Goal: Task Accomplishment & Management: Use online tool/utility

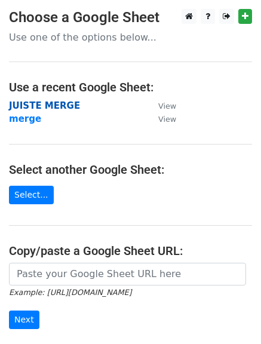
click at [41, 105] on strong "JUISTE MERGE" at bounding box center [44, 105] width 71 height 11
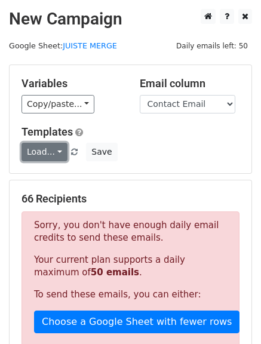
click at [50, 151] on link "Load..." at bounding box center [45, 152] width 46 height 19
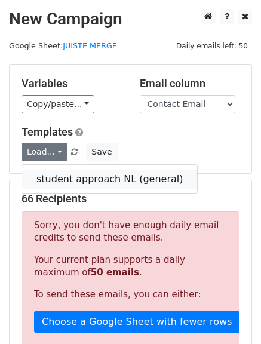
click at [57, 175] on link "student approach NL (general)" at bounding box center [109, 179] width 175 height 19
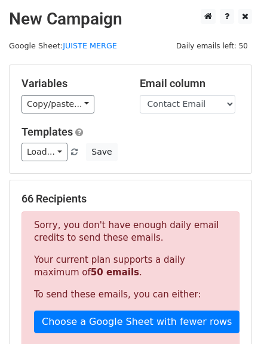
scroll to position [120, 0]
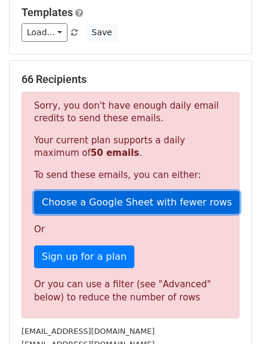
click at [106, 206] on link "Choose a Google Sheet with fewer rows" at bounding box center [137, 202] width 206 height 23
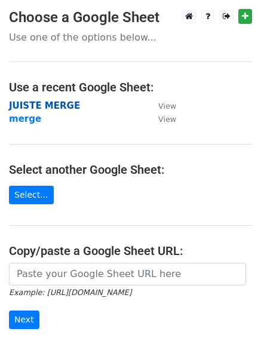
click at [56, 105] on strong "JUISTE MERGE" at bounding box center [44, 105] width 71 height 11
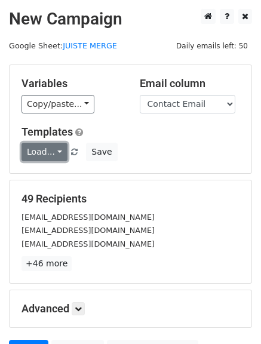
click at [48, 156] on link "Load..." at bounding box center [45, 152] width 46 height 19
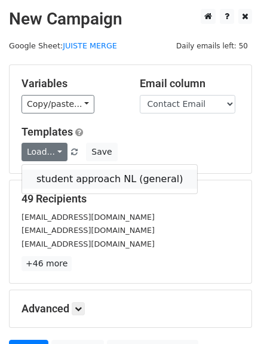
click at [44, 187] on link "student approach NL (general)" at bounding box center [109, 179] width 175 height 19
